Goal: Task Accomplishment & Management: Complete application form

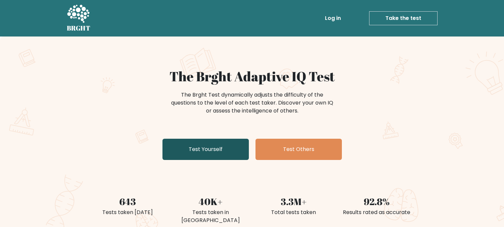
click at [222, 145] on link "Test Yourself" at bounding box center [206, 149] width 86 height 21
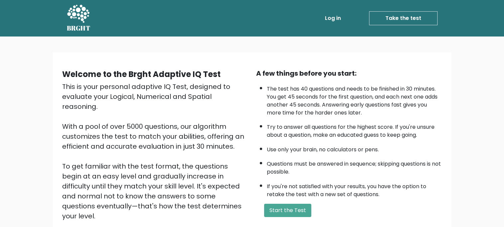
scroll to position [77, 0]
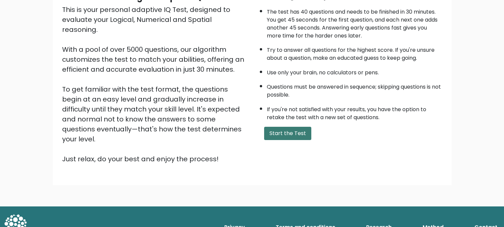
click at [303, 135] on button "Start the Test" at bounding box center [287, 133] width 47 height 13
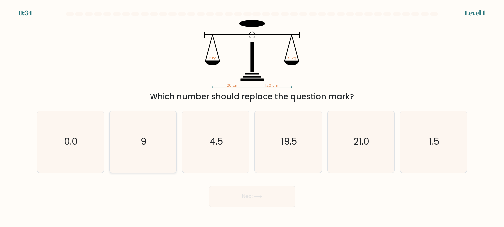
click at [137, 140] on icon "9" at bounding box center [143, 142] width 62 height 62
click at [252, 117] on input "b. 9" at bounding box center [252, 115] width 0 height 3
radio input "true"
click at [260, 193] on button "Next" at bounding box center [252, 196] width 86 height 21
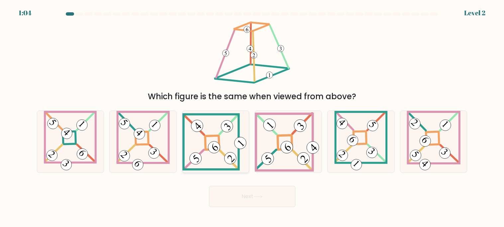
click at [214, 142] on 841 at bounding box center [214, 147] width 17 height 17
click at [252, 117] on input "c." at bounding box center [252, 115] width 0 height 3
radio input "true"
click at [236, 187] on button "Next" at bounding box center [252, 196] width 86 height 21
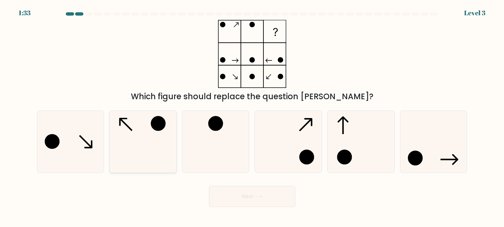
click at [136, 151] on icon at bounding box center [143, 142] width 62 height 62
click at [252, 117] on input "b." at bounding box center [252, 115] width 0 height 3
radio input "true"
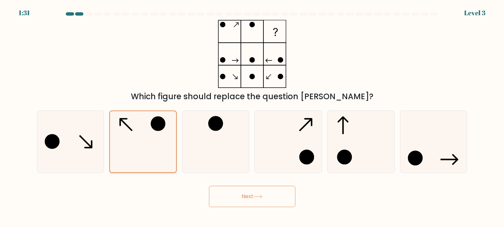
click at [136, 151] on icon at bounding box center [142, 141] width 61 height 61
click at [252, 117] on input "b." at bounding box center [252, 115] width 0 height 3
click at [223, 197] on button "Next" at bounding box center [252, 196] width 86 height 21
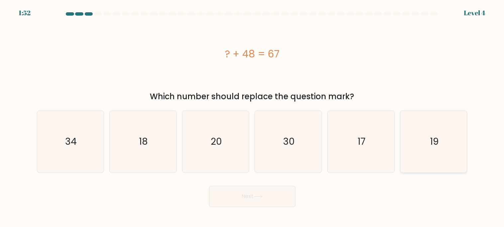
click at [431, 154] on icon "19" at bounding box center [434, 142] width 62 height 62
click at [253, 117] on input "f. 19" at bounding box center [252, 115] width 0 height 3
radio input "true"
click at [269, 190] on button "Next" at bounding box center [252, 196] width 86 height 21
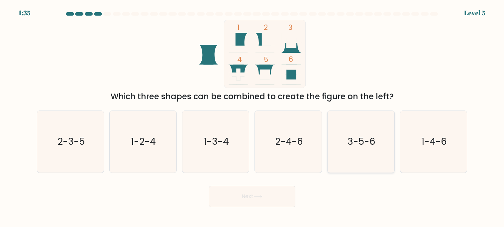
click at [359, 151] on icon "3-5-6" at bounding box center [361, 142] width 62 height 62
click at [253, 117] on input "e. 3-5-6" at bounding box center [252, 115] width 0 height 3
radio input "true"
click at [271, 186] on button "Next" at bounding box center [252, 196] width 86 height 21
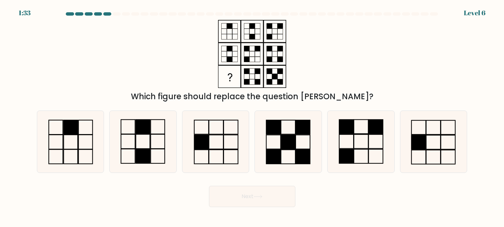
click at [272, 188] on button "Next" at bounding box center [252, 196] width 86 height 21
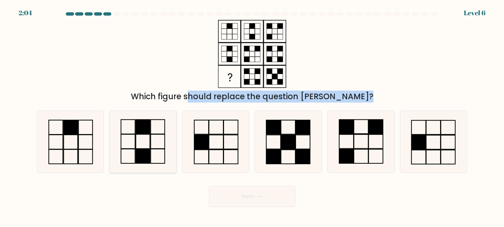
drag, startPoint x: 280, startPoint y: 62, endPoint x: 147, endPoint y: 165, distance: 167.8
click at [147, 165] on form at bounding box center [252, 109] width 504 height 195
click at [77, 148] on rect at bounding box center [70, 142] width 14 height 14
click at [252, 117] on input "a." at bounding box center [252, 115] width 0 height 3
radio input "true"
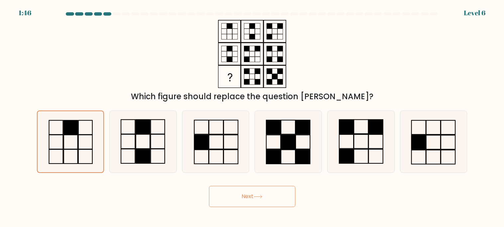
click at [251, 204] on button "Next" at bounding box center [252, 196] width 86 height 21
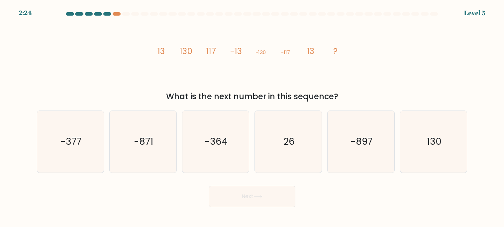
click at [266, 195] on button "Next" at bounding box center [252, 196] width 86 height 21
click at [439, 149] on icon "130" at bounding box center [434, 142] width 62 height 62
click at [253, 117] on input "f. 130" at bounding box center [252, 115] width 0 height 3
radio input "true"
click at [282, 200] on button "Next" at bounding box center [252, 196] width 86 height 21
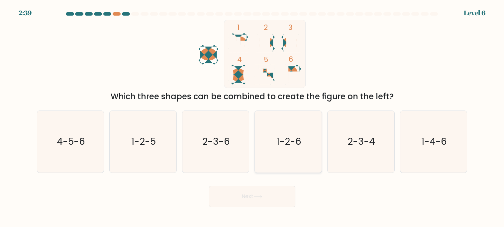
click at [319, 172] on icon "1-2-6" at bounding box center [289, 142] width 62 height 62
click at [253, 117] on input "d. 1-2-6" at bounding box center [252, 115] width 0 height 3
radio input "true"
click at [365, 146] on text "2-3-4" at bounding box center [362, 142] width 28 height 13
click at [253, 117] on input "e. 2-3-4" at bounding box center [252, 115] width 0 height 3
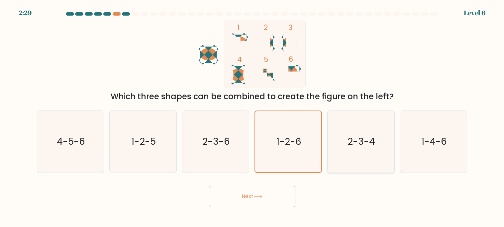
radio input "true"
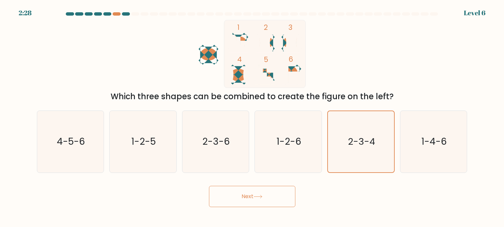
click at [281, 200] on button "Next" at bounding box center [252, 196] width 86 height 21
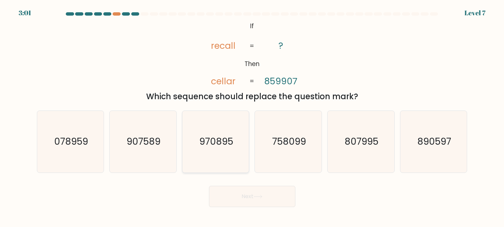
click at [218, 149] on icon "970895" at bounding box center [216, 142] width 62 height 62
click at [252, 117] on input "c. 970895" at bounding box center [252, 115] width 0 height 3
radio input "true"
click at [267, 197] on button "Next" at bounding box center [252, 196] width 86 height 21
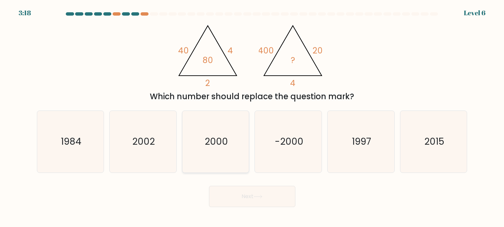
click at [235, 145] on icon "2000" at bounding box center [216, 142] width 62 height 62
click at [252, 117] on input "c. 2000" at bounding box center [252, 115] width 0 height 3
radio input "true"
click at [264, 193] on button "Next" at bounding box center [252, 196] width 86 height 21
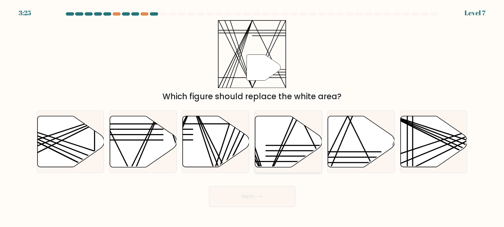
click at [303, 146] on line at bounding box center [299, 146] width 66 height 0
click at [253, 117] on input "d." at bounding box center [252, 115] width 0 height 3
radio input "true"
click at [261, 200] on button "Next" at bounding box center [252, 196] width 86 height 21
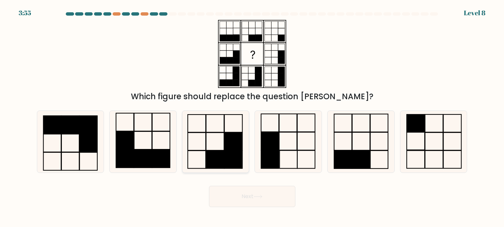
click at [227, 160] on rect at bounding box center [234, 160] width 18 height 18
click at [252, 117] on input "c." at bounding box center [252, 115] width 0 height 3
radio input "true"
click at [252, 198] on button "Next" at bounding box center [252, 196] width 86 height 21
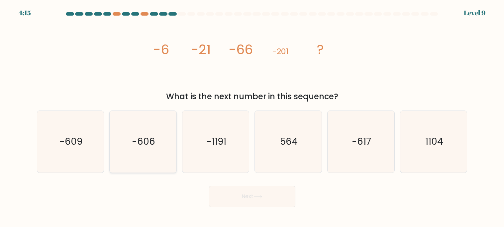
click at [132, 153] on icon "-606" at bounding box center [143, 142] width 62 height 62
click at [252, 117] on input "b. -606" at bounding box center [252, 115] width 0 height 3
radio input "true"
click at [223, 189] on button "Next" at bounding box center [252, 196] width 86 height 21
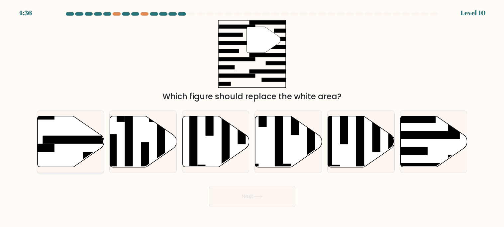
click at [76, 142] on rect at bounding box center [79, 140] width 72 height 8
click at [252, 117] on input "a." at bounding box center [252, 115] width 0 height 3
radio input "true"
click at [253, 202] on button "Next" at bounding box center [252, 196] width 86 height 21
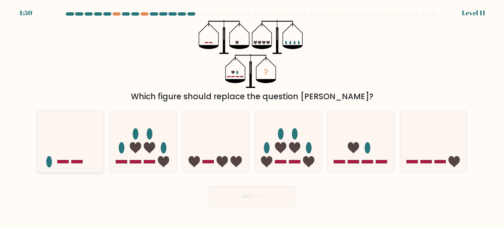
click at [83, 149] on icon at bounding box center [70, 141] width 67 height 55
click at [252, 117] on input "a." at bounding box center [252, 115] width 0 height 3
radio input "true"
click at [252, 197] on button "Next" at bounding box center [252, 196] width 86 height 21
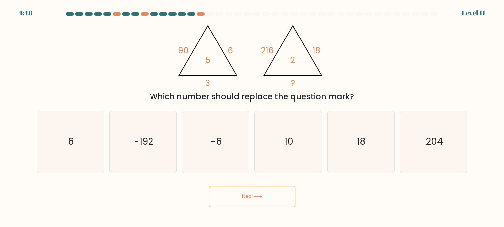
click at [252, 197] on button "Next" at bounding box center [252, 196] width 86 height 21
click at [438, 141] on text "204" at bounding box center [434, 142] width 17 height 13
click at [253, 117] on input "f. 204" at bounding box center [252, 115] width 0 height 3
radio input "true"
click at [281, 202] on button "Next" at bounding box center [252, 196] width 86 height 21
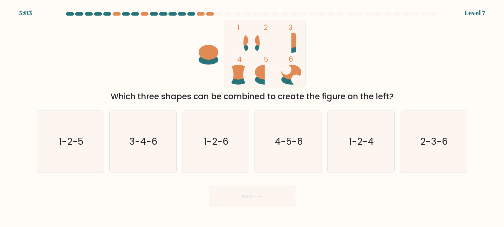
click at [281, 202] on button "Next" at bounding box center [252, 196] width 86 height 21
click at [363, 144] on text "1-2-4" at bounding box center [361, 142] width 25 height 13
click at [253, 117] on input "e. 1-2-4" at bounding box center [252, 115] width 0 height 3
radio input "true"
click at [273, 189] on button "Next" at bounding box center [252, 196] width 86 height 21
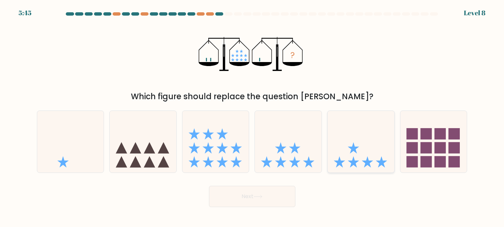
click at [365, 161] on icon at bounding box center [367, 162] width 11 height 11
click at [253, 117] on input "e." at bounding box center [252, 115] width 0 height 3
radio input "true"
click at [258, 194] on button "Next" at bounding box center [252, 196] width 86 height 21
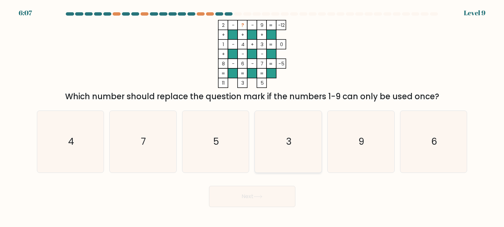
click at [308, 156] on icon "3" at bounding box center [289, 142] width 62 height 62
click at [253, 117] on input "d. 3" at bounding box center [252, 115] width 0 height 3
radio input "true"
click at [266, 191] on button "Next" at bounding box center [252, 196] width 86 height 21
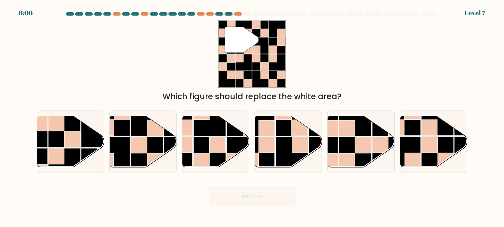
click at [266, 191] on button "Next" at bounding box center [252, 196] width 86 height 21
click at [158, 145] on rect at bounding box center [147, 153] width 33 height 33
click at [252, 117] on input "b." at bounding box center [252, 115] width 0 height 3
radio input "true"
click at [262, 201] on button "Next" at bounding box center [252, 196] width 86 height 21
